Goal: Task Accomplishment & Management: Manage account settings

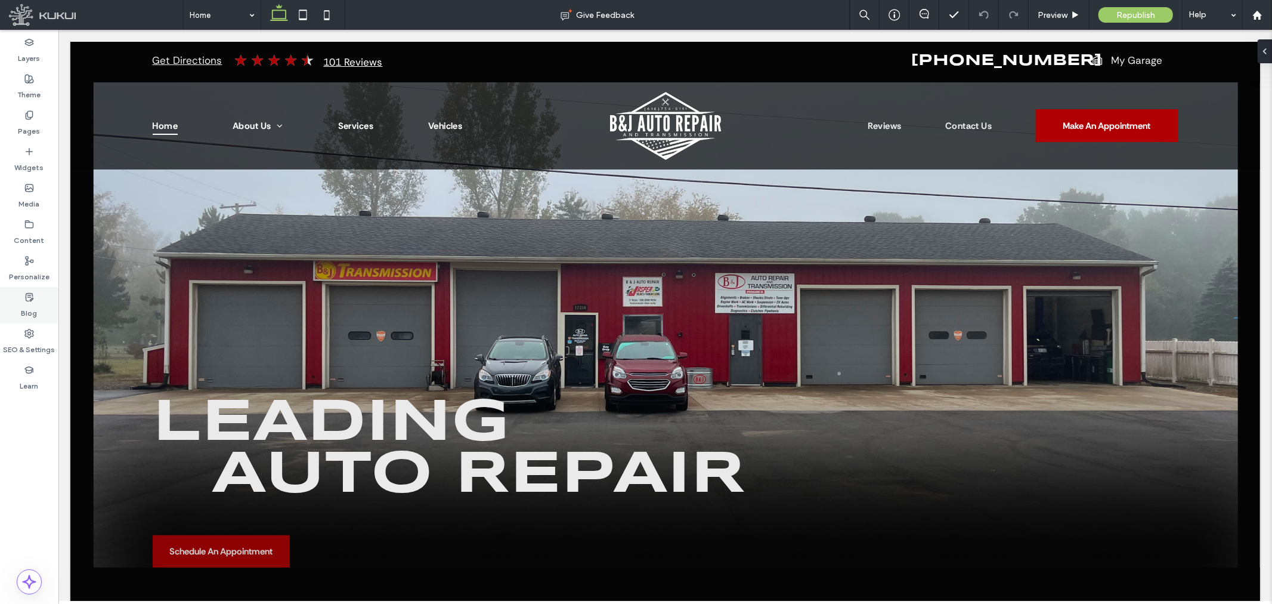
click at [32, 321] on div "Blog" at bounding box center [29, 305] width 58 height 36
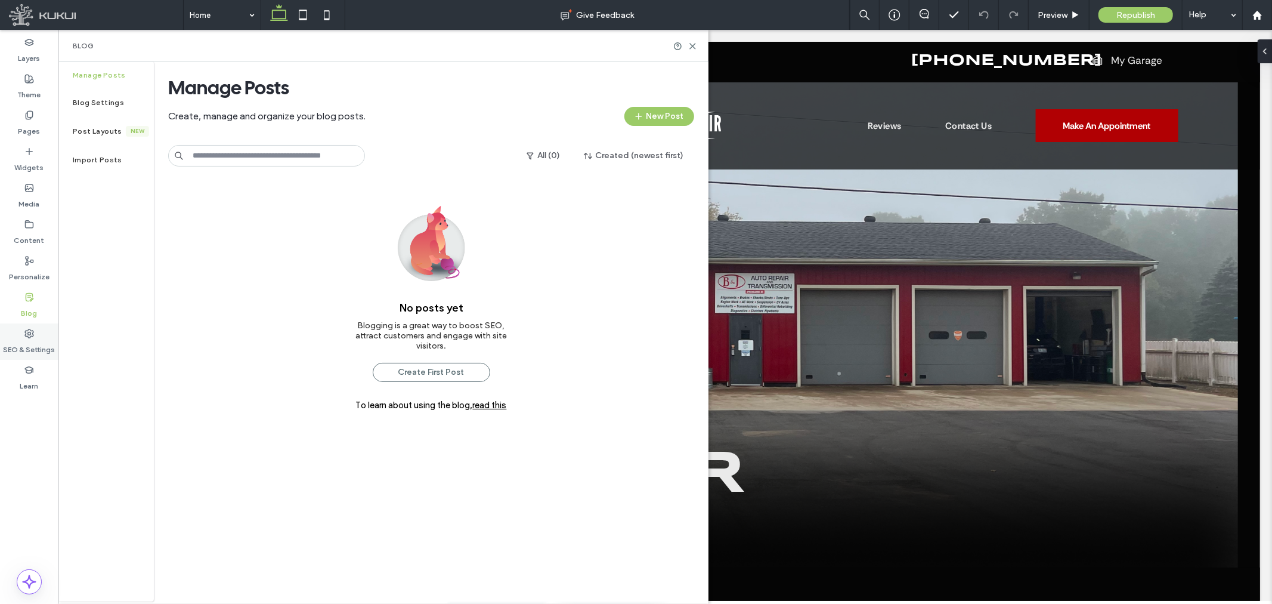
click at [26, 335] on use at bounding box center [29, 333] width 8 height 8
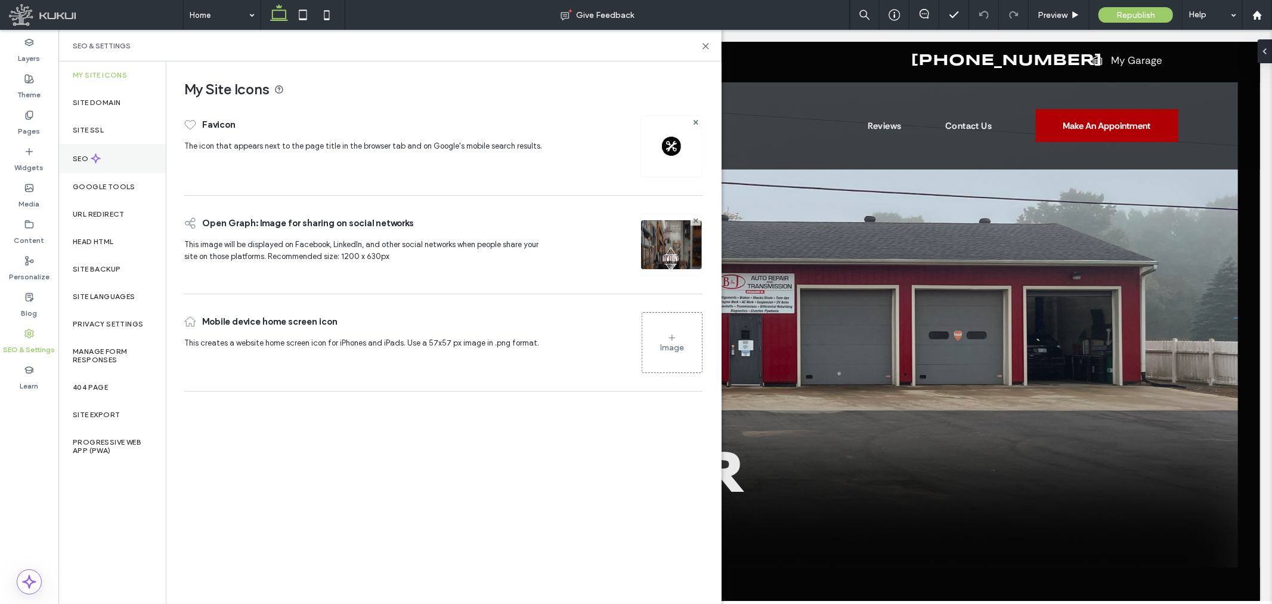
click at [89, 158] on label "SEO" at bounding box center [82, 158] width 18 height 8
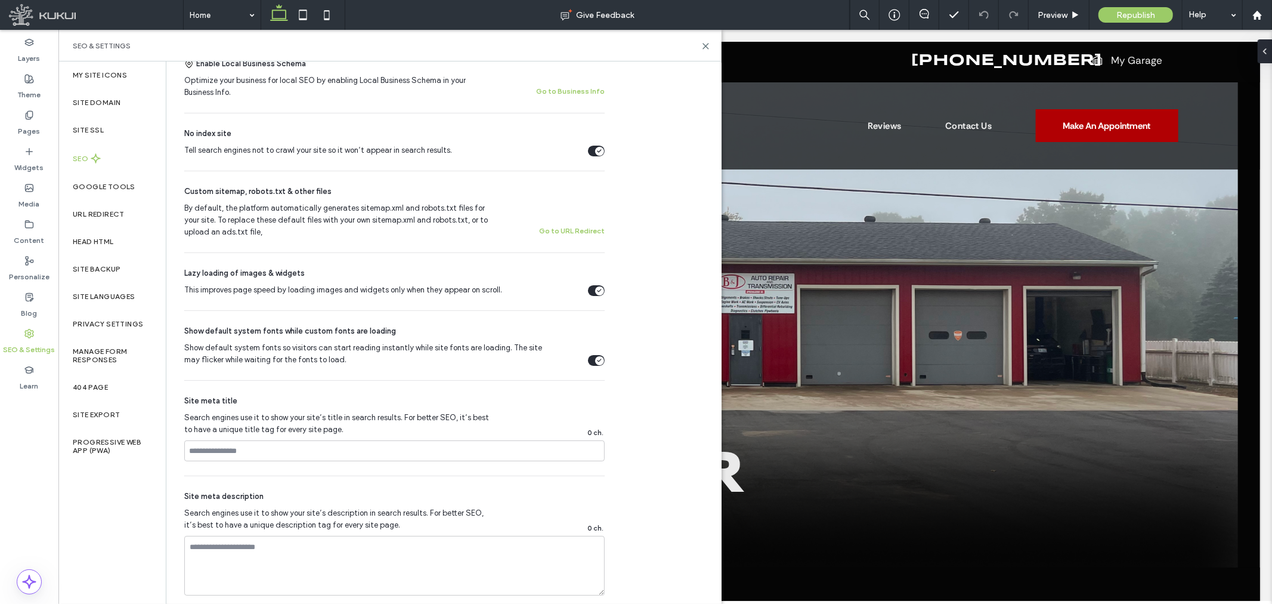
scroll to position [132, 0]
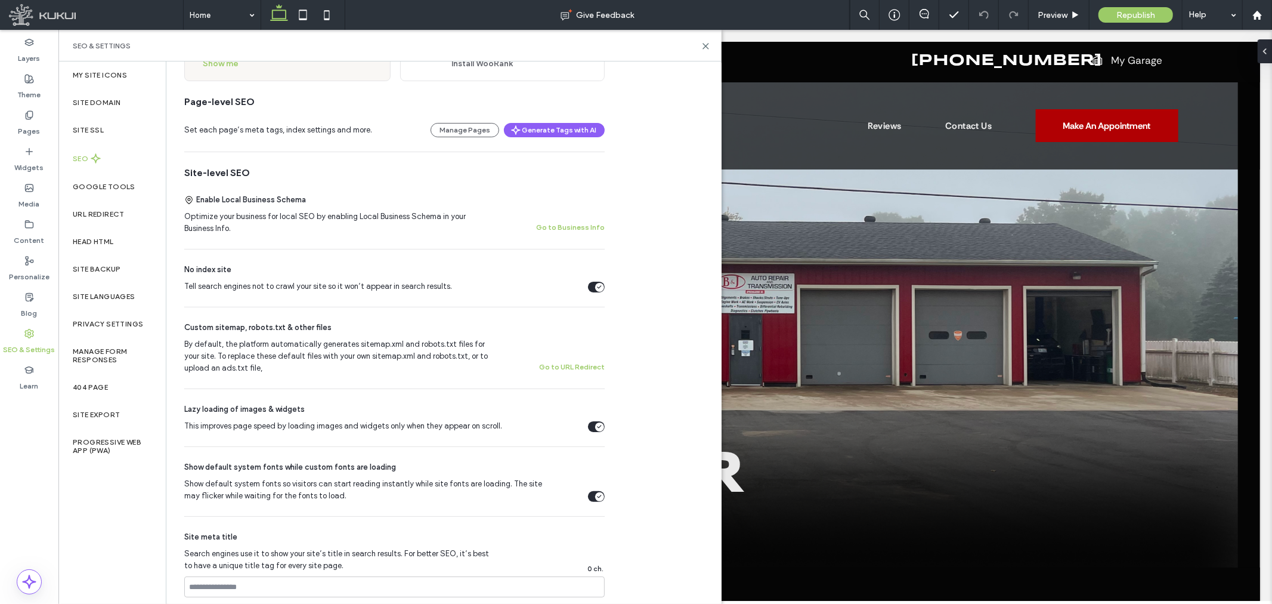
click at [593, 287] on div "Tell search engines not to crawl your site so it won’t appear in search results." at bounding box center [596, 286] width 17 height 11
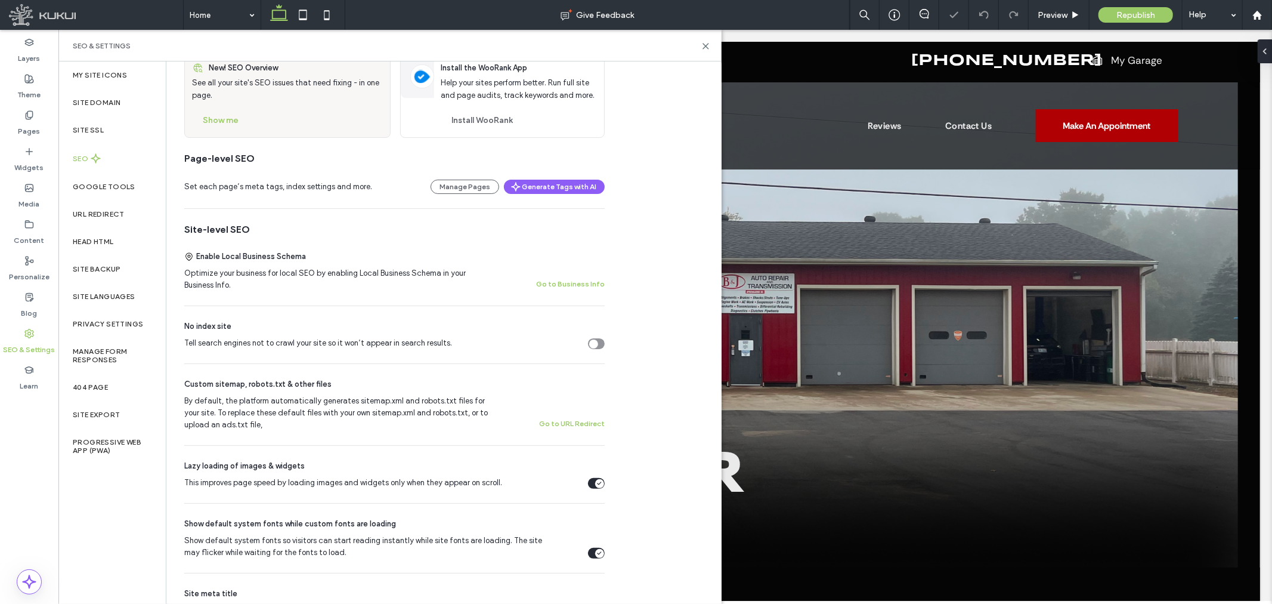
scroll to position [0, 0]
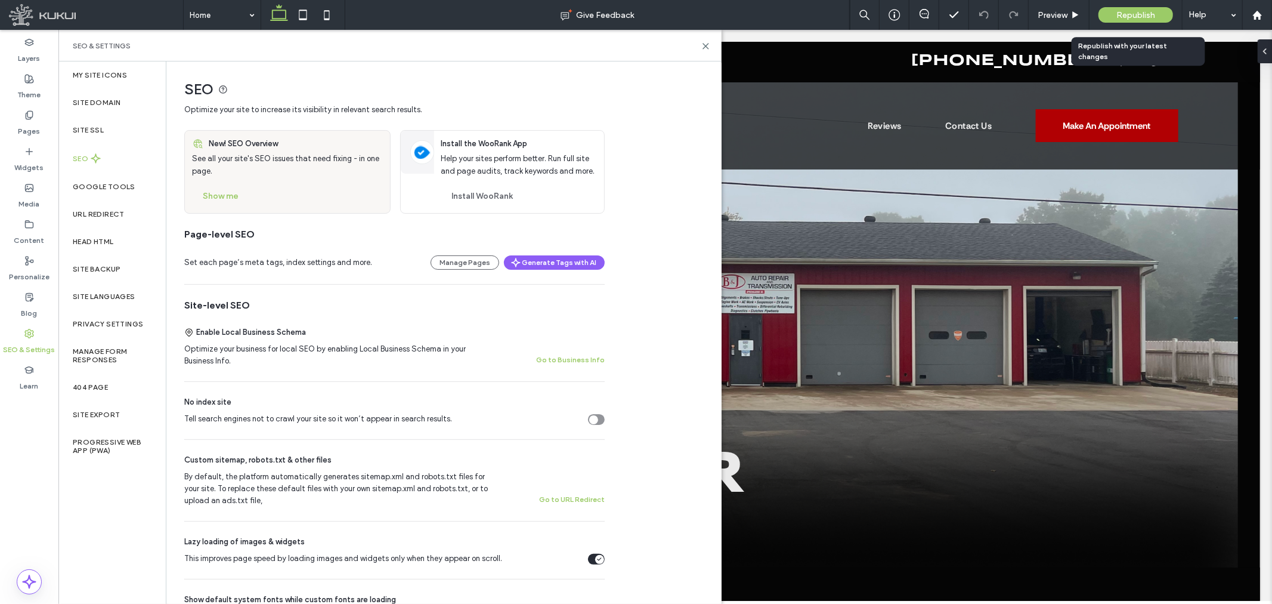
click at [1145, 10] on span "Republish" at bounding box center [1135, 15] width 39 height 10
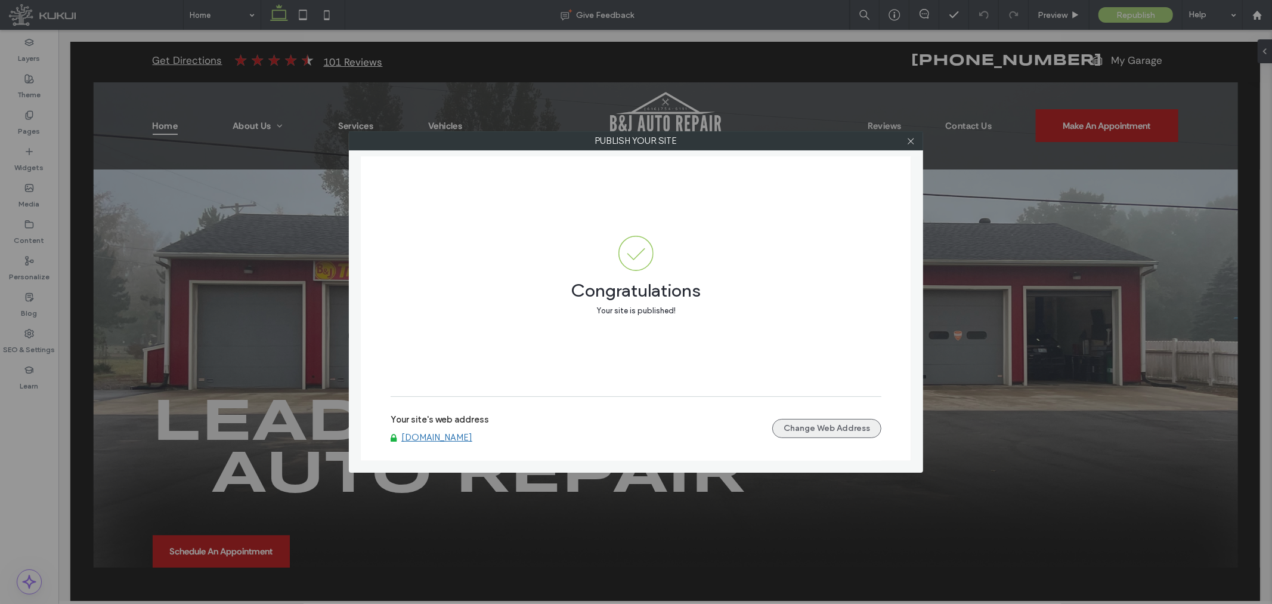
click at [808, 432] on button "Change Web Address" at bounding box center [826, 428] width 109 height 19
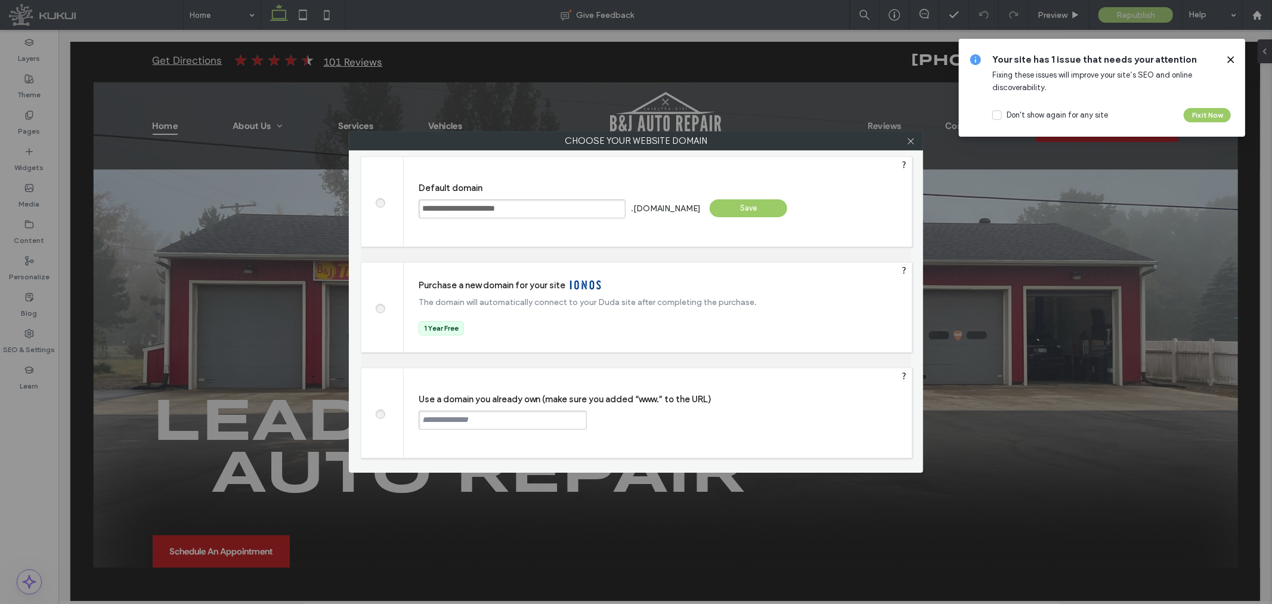
click at [380, 407] on div at bounding box center [382, 412] width 42 height 89
click at [380, 416] on span at bounding box center [380, 412] width 0 height 9
click at [514, 416] on input "text" at bounding box center [503, 419] width 168 height 19
paste input "**********"
click at [478, 422] on input "**********" at bounding box center [503, 419] width 168 height 19
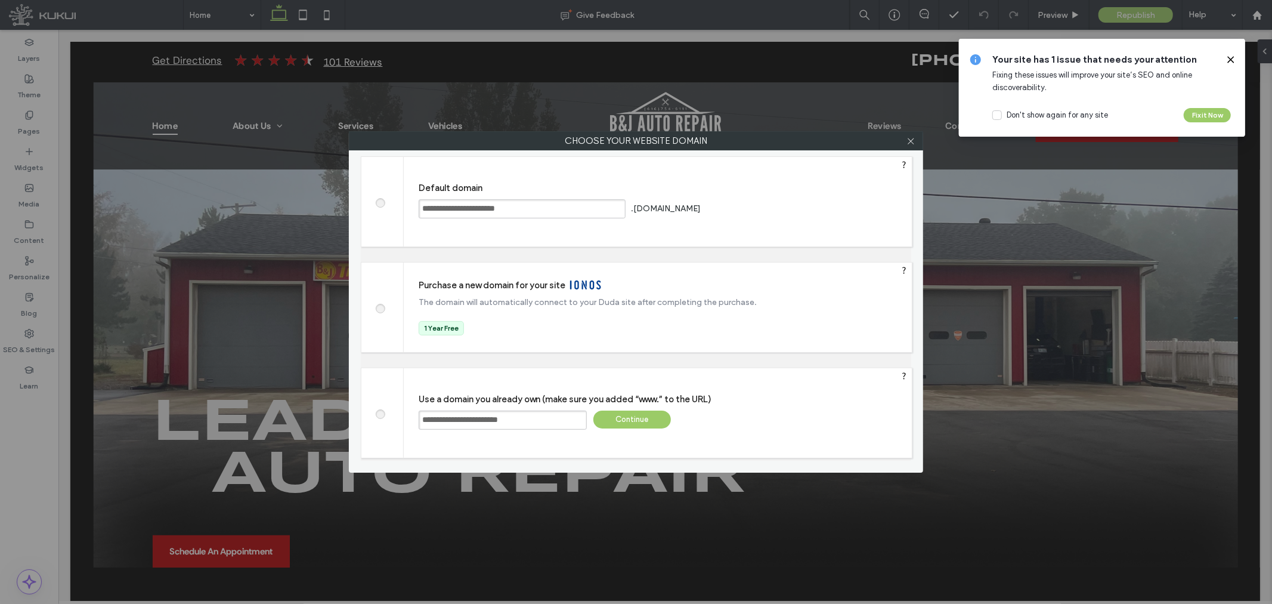
type input "**********"
click at [635, 423] on div "Continue" at bounding box center [632, 419] width 78 height 18
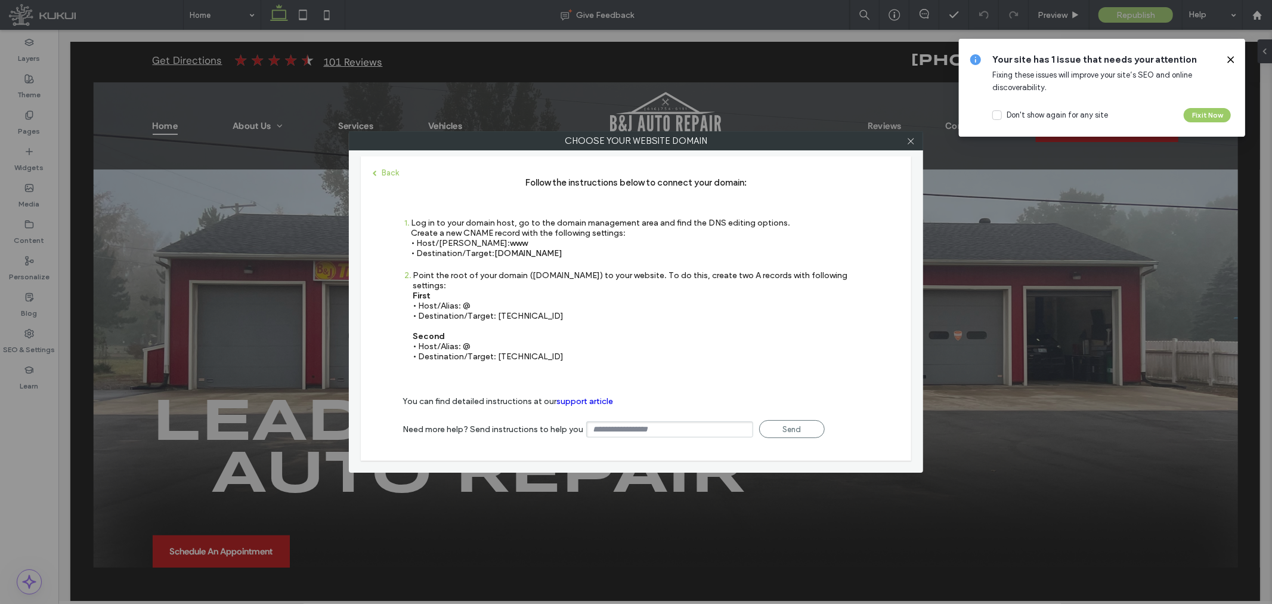
drag, startPoint x: 595, startPoint y: 252, endPoint x: 496, endPoint y: 253, distance: 99.0
click at [496, 253] on div "Log in to your domain host, go to the domain management area and find the DNS e…" at bounding box center [600, 238] width 379 height 41
copy span "s.multiscreensite.com"
drag, startPoint x: 573, startPoint y: 305, endPoint x: 497, endPoint y: 305, distance: 75.7
click at [497, 305] on div "Point the root of your domain (domain.com) to your website. To do this, create …" at bounding box center [641, 315] width 457 height 91
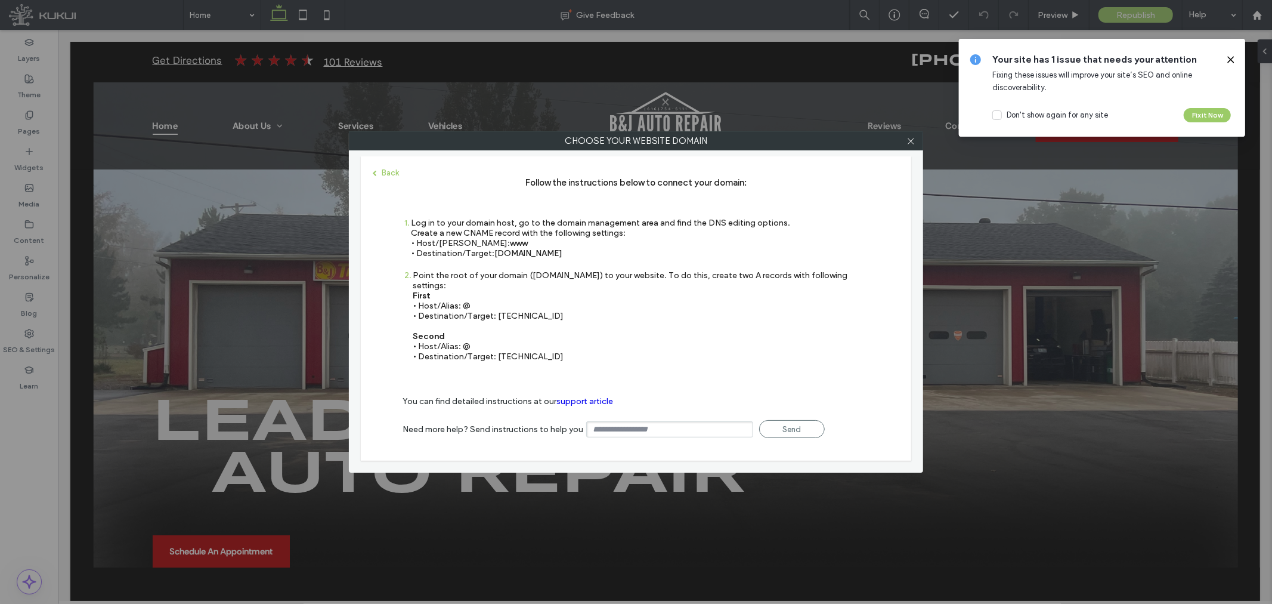
copy div "35.172.94.1"
drag, startPoint x: 574, startPoint y: 344, endPoint x: 497, endPoint y: 348, distance: 77.6
click at [497, 348] on div "Point the root of your domain (domain.com) to your website. To do this, create …" at bounding box center [641, 315] width 457 height 91
copy div "100.24.208.97"
click at [914, 141] on icon at bounding box center [911, 141] width 9 height 9
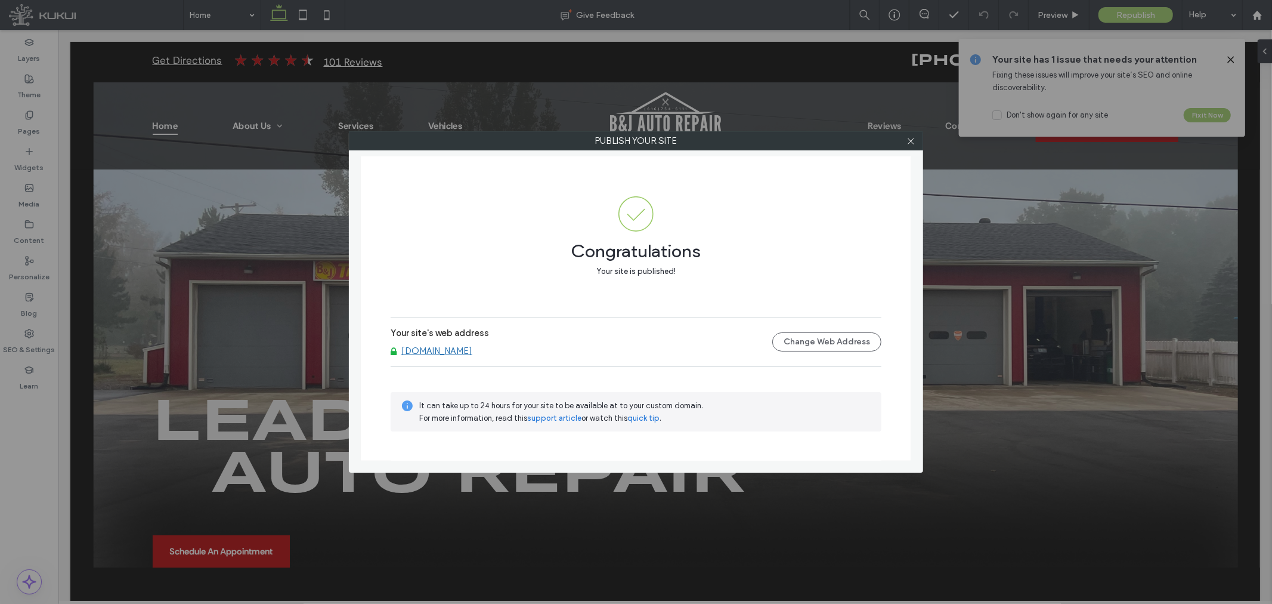
drag, startPoint x: 915, startPoint y: 144, endPoint x: 432, endPoint y: 248, distance: 493.6
click at [915, 143] on icon at bounding box center [911, 141] width 9 height 9
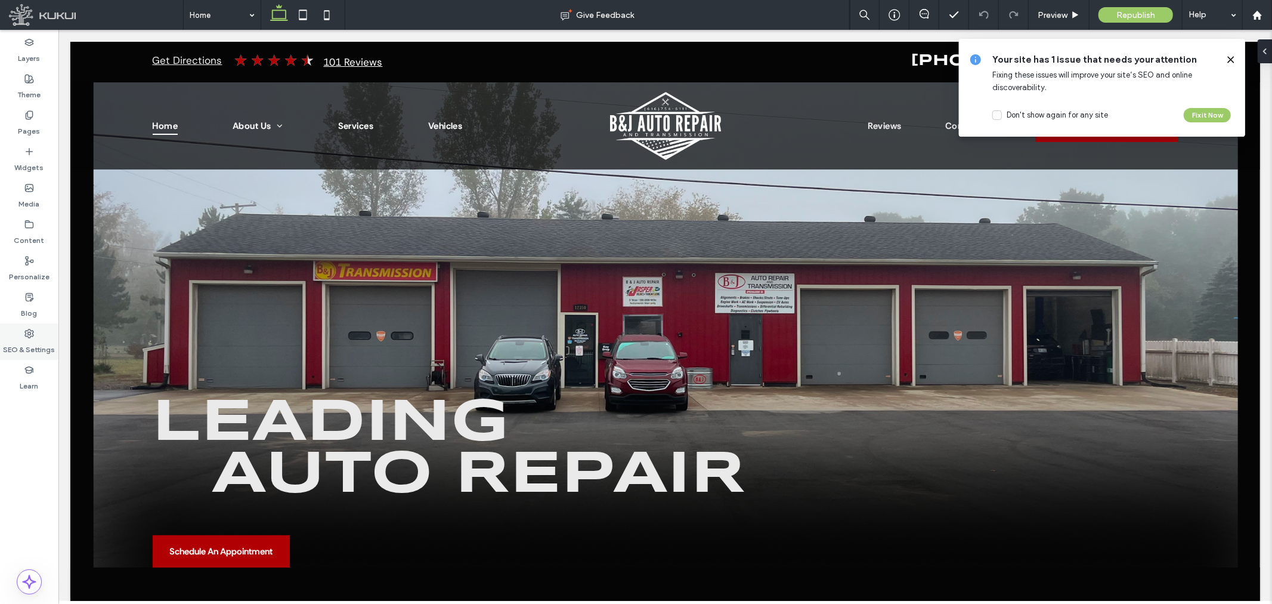
click at [26, 354] on label "SEO & Settings" at bounding box center [30, 346] width 52 height 17
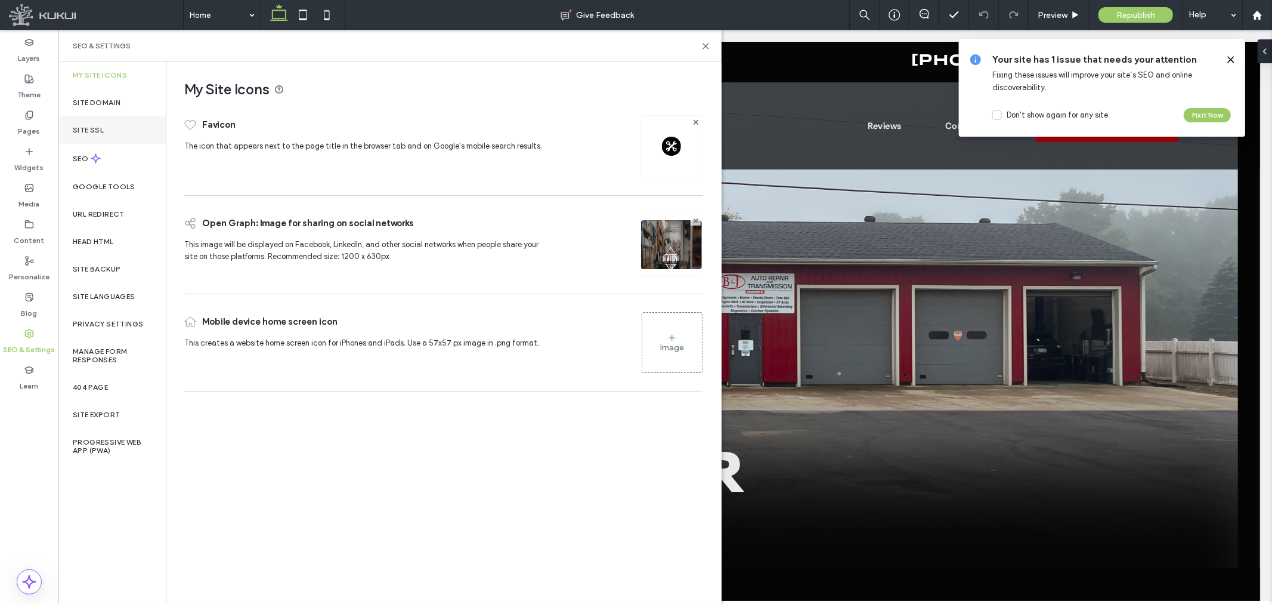
click at [111, 137] on div "Site SSL" at bounding box center [111, 129] width 107 height 27
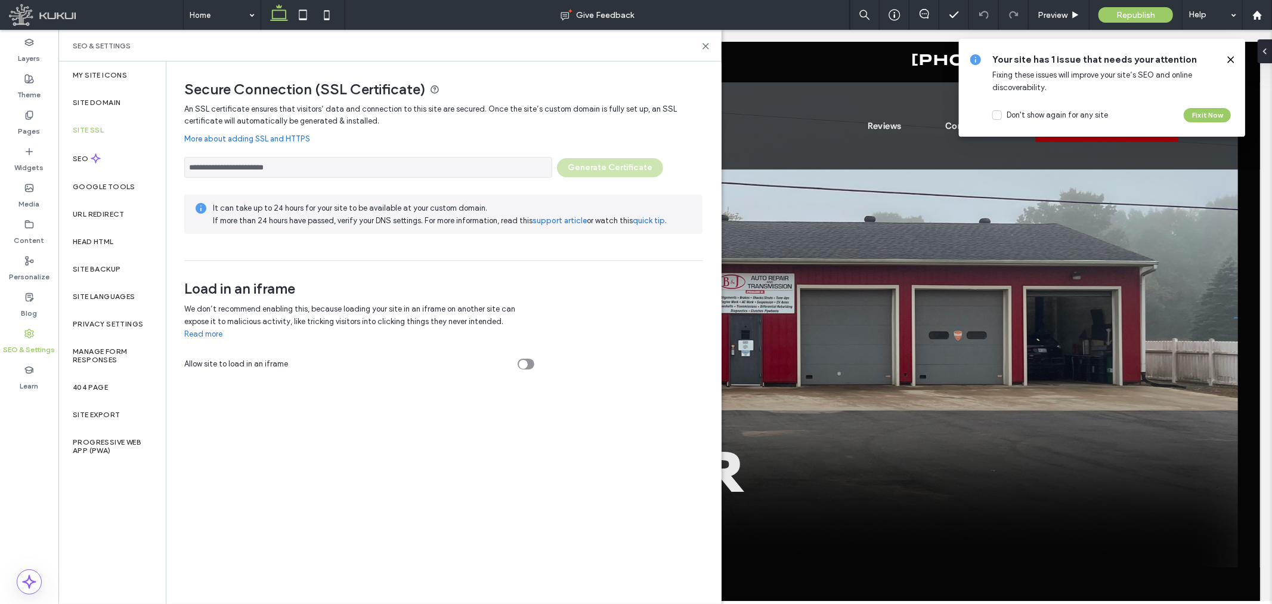
click at [276, 82] on span "Secure Connection (SSL Certificate)" at bounding box center [443, 90] width 518 height 18
click at [376, 111] on span "An SSL certificate ensures that visitors’ data and connection to this site are …" at bounding box center [430, 114] width 493 height 21
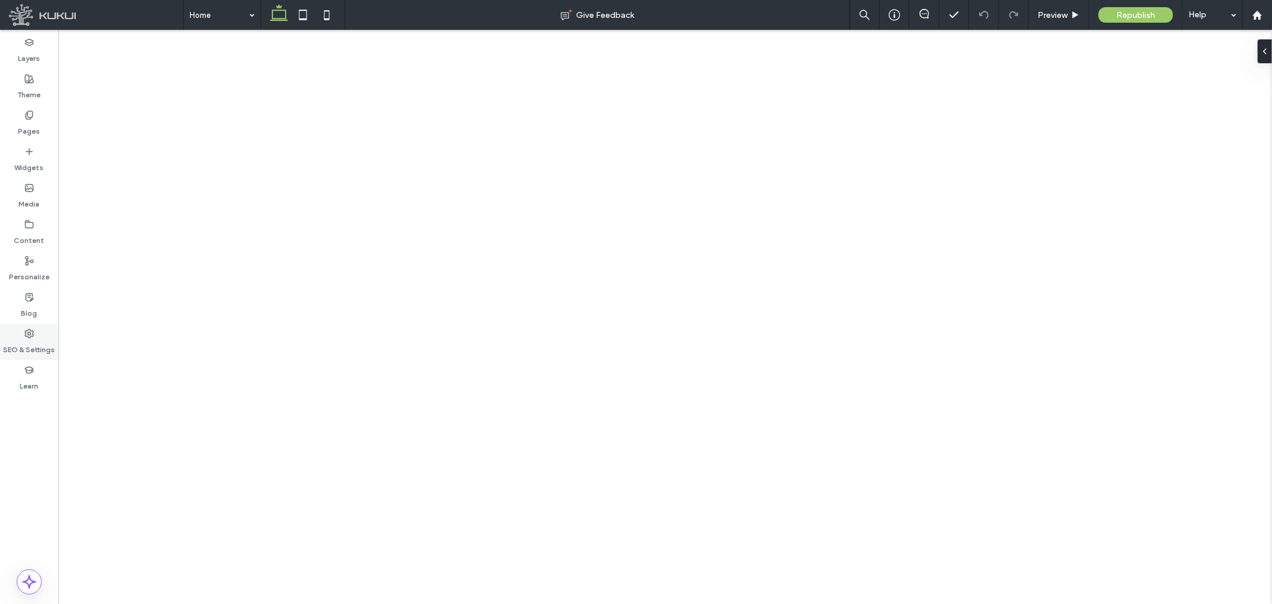
click at [36, 326] on div "SEO & Settings" at bounding box center [29, 341] width 58 height 36
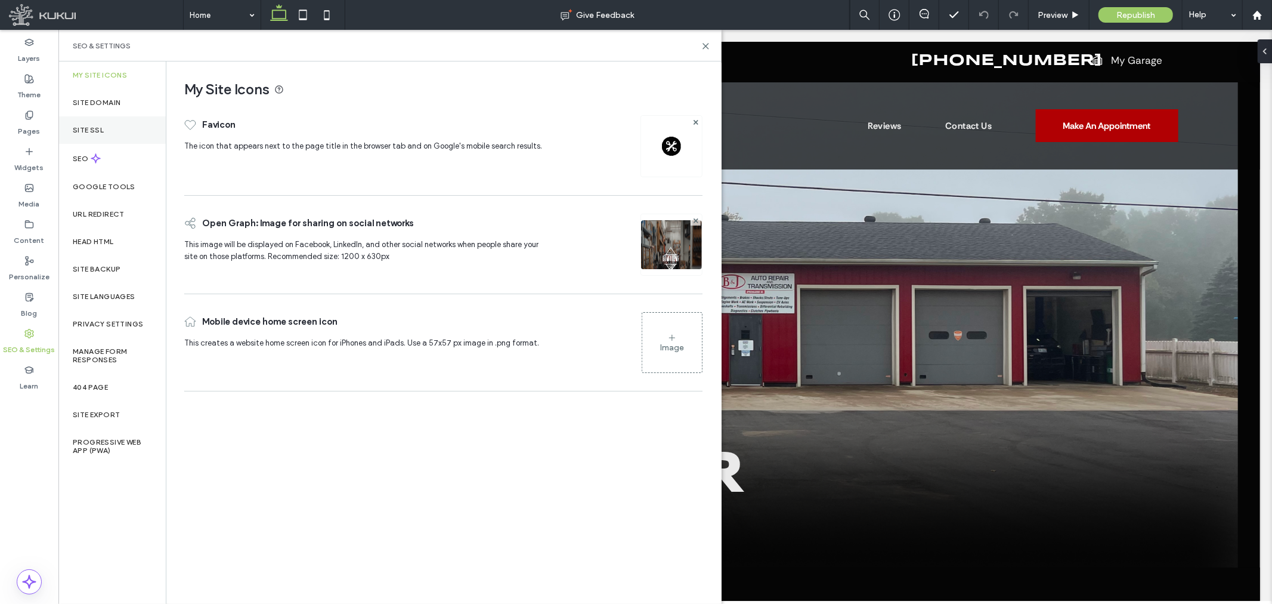
click at [103, 129] on label "Site SSL" at bounding box center [88, 130] width 31 height 8
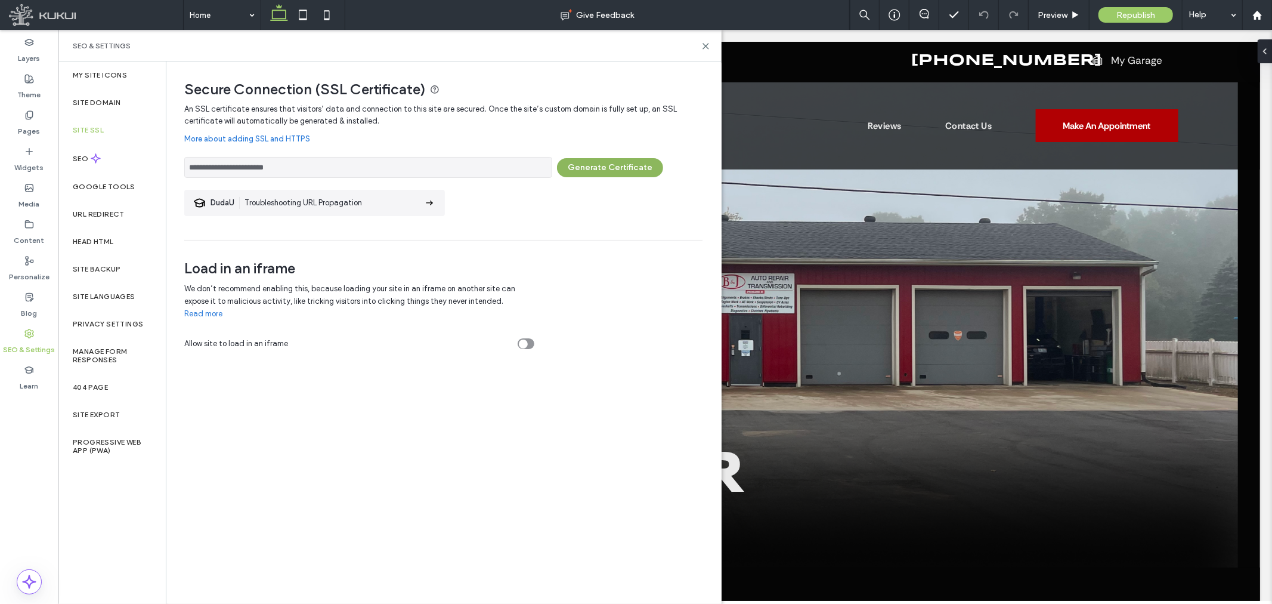
click at [624, 172] on button "Generate Certificate" at bounding box center [610, 167] width 106 height 19
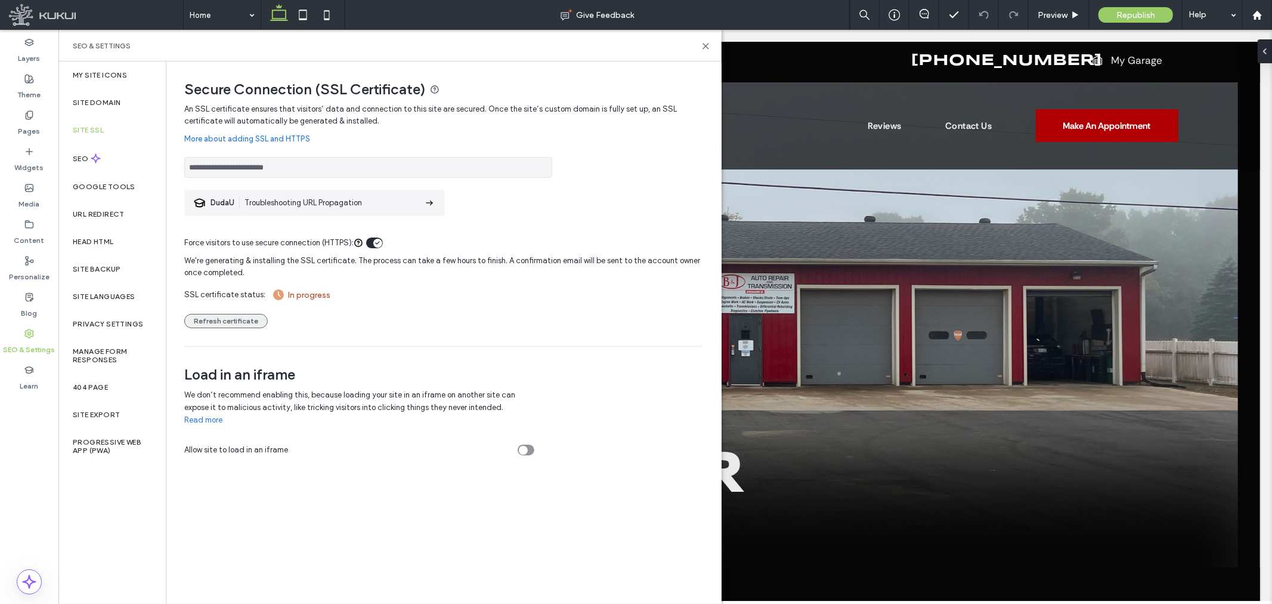
click at [231, 321] on button "Refresh certificate" at bounding box center [225, 321] width 83 height 14
click at [227, 320] on button "Refresh certificate" at bounding box center [225, 321] width 83 height 14
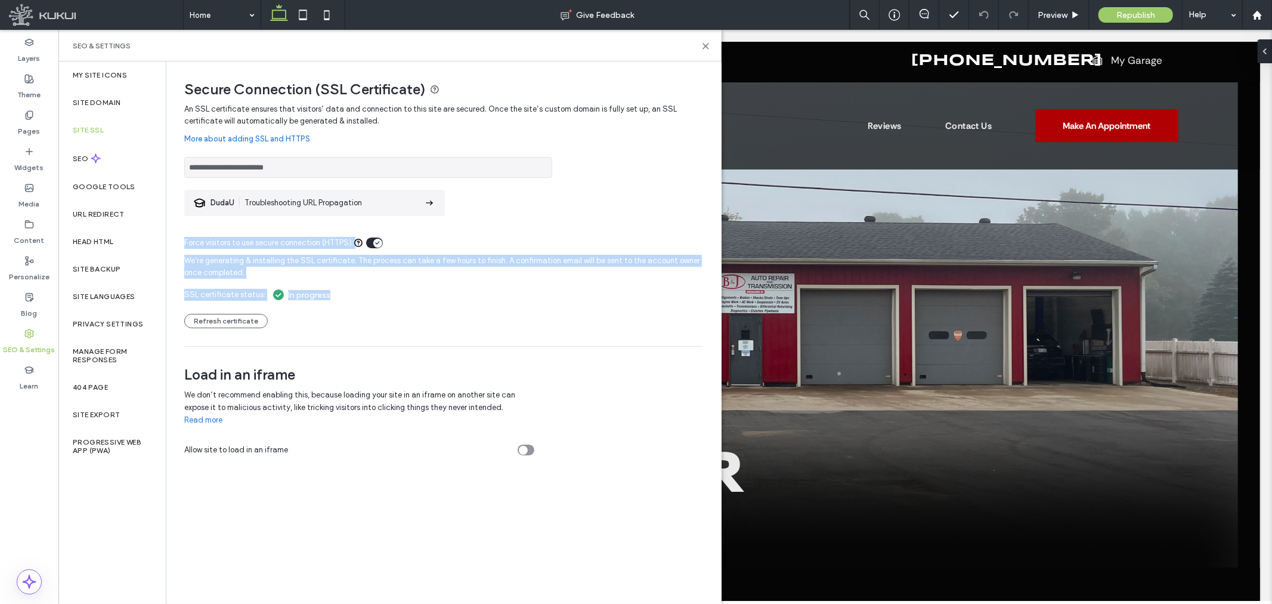
drag, startPoint x: 181, startPoint y: 245, endPoint x: 285, endPoint y: 330, distance: 134.3
click at [285, 330] on div "**********" at bounding box center [438, 262] width 545 height 403
drag, startPoint x: 302, startPoint y: 322, endPoint x: 320, endPoint y: 314, distance: 19.5
click at [302, 322] on div "We're generating & installing the SSL certificate. The process can take a few h…" at bounding box center [443, 288] width 518 height 79
click at [345, 299] on div "We're generating & installing the SSL certificate. The process can take a few h…" at bounding box center [443, 288] width 518 height 79
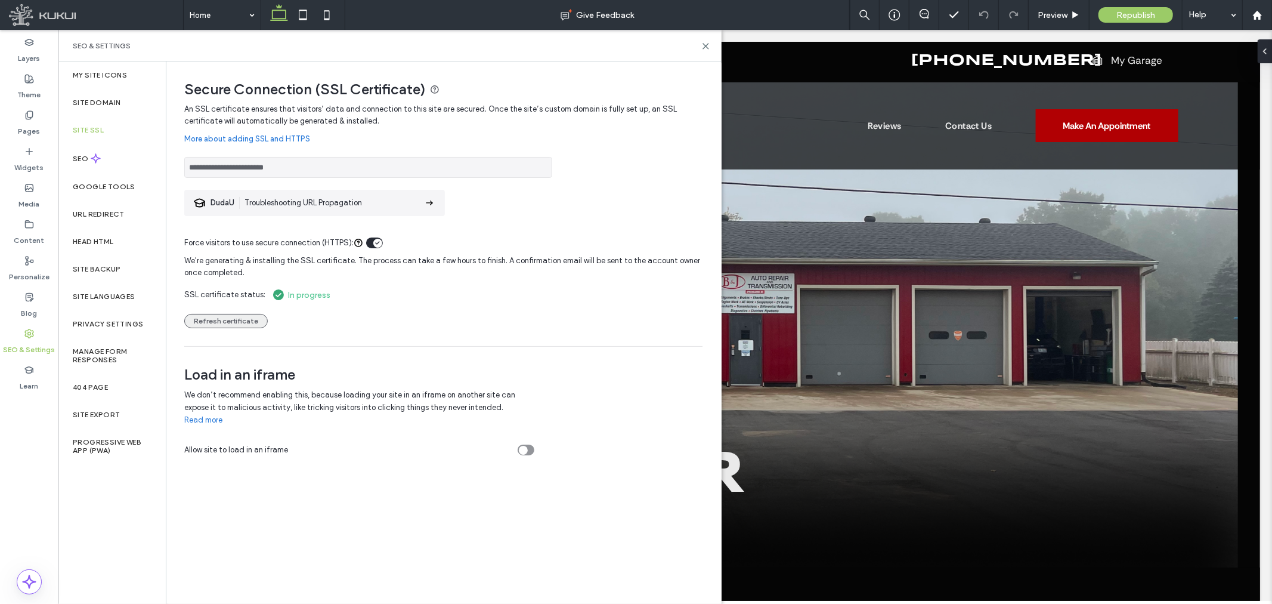
click at [209, 319] on button "Refresh certificate" at bounding box center [225, 321] width 83 height 14
click at [214, 318] on button "Refresh certificate" at bounding box center [225, 321] width 83 height 14
click at [221, 323] on button "Refresh certificate" at bounding box center [225, 321] width 83 height 14
click at [222, 322] on button "Refresh certificate" at bounding box center [225, 321] width 83 height 14
click at [245, 324] on button "Refresh certificate" at bounding box center [225, 321] width 83 height 14
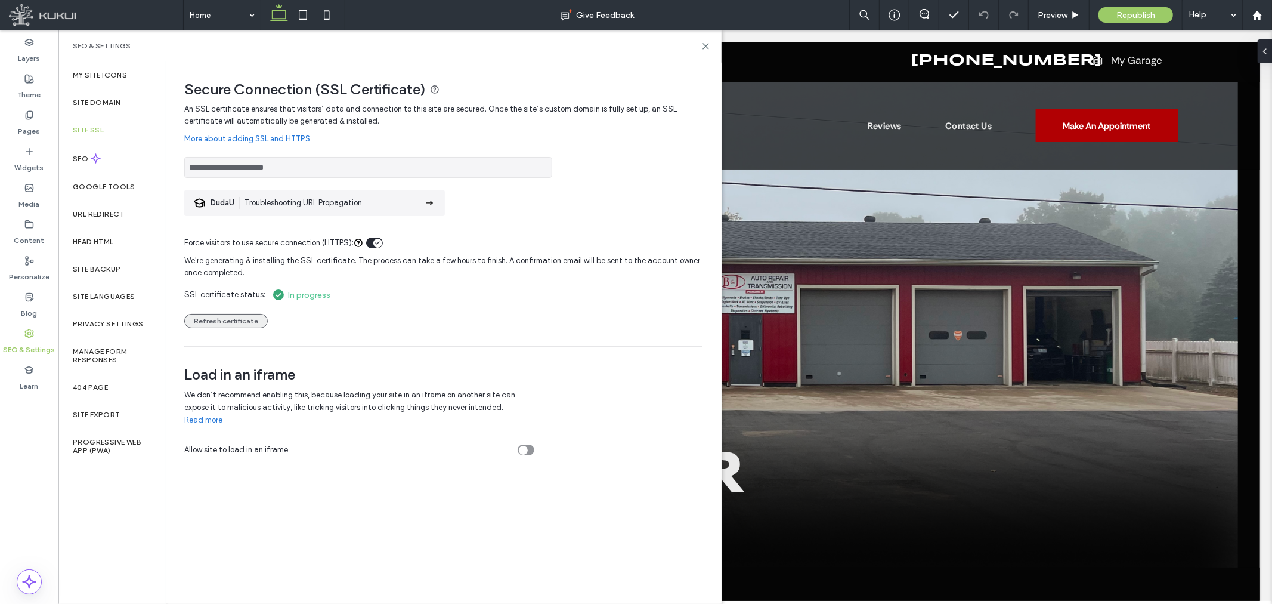
click at [251, 324] on button "Refresh certificate" at bounding box center [225, 321] width 83 height 14
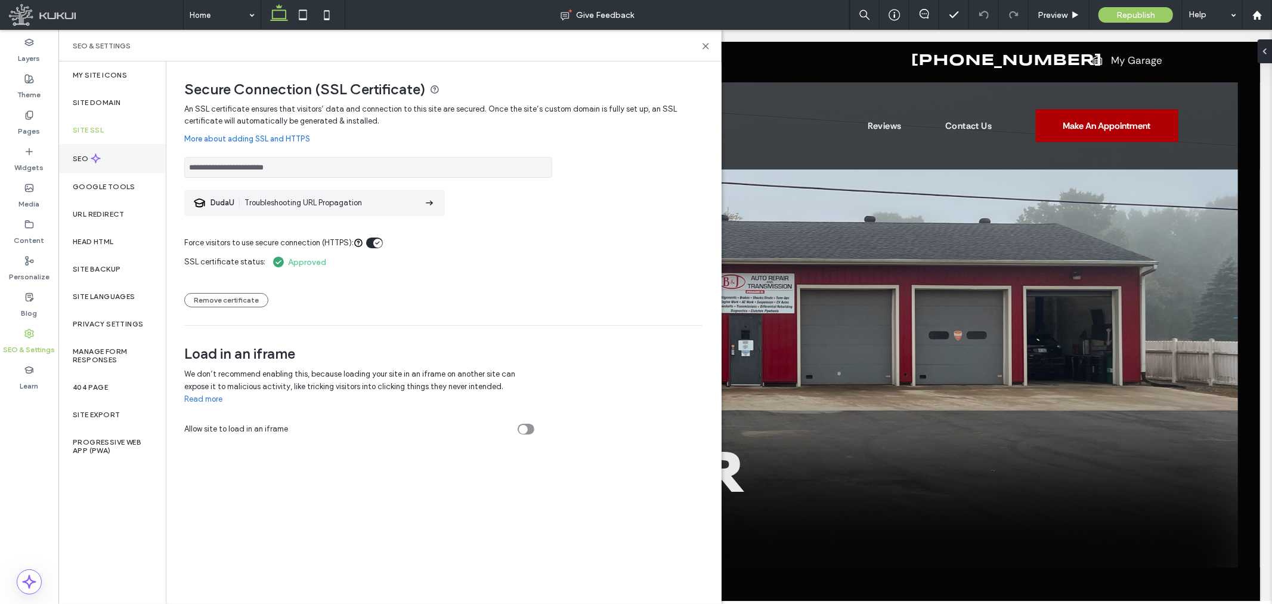
drag, startPoint x: 318, startPoint y: 168, endPoint x: 132, endPoint y: 167, distance: 185.5
click at [132, 167] on div "**********" at bounding box center [389, 332] width 663 height 542
